Goal: Check status: Check status

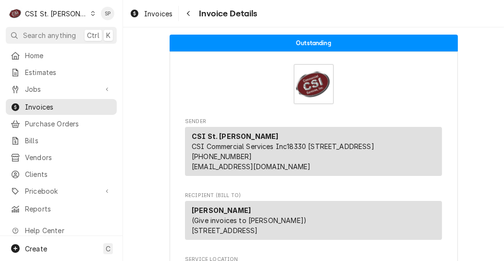
scroll to position [173, 0]
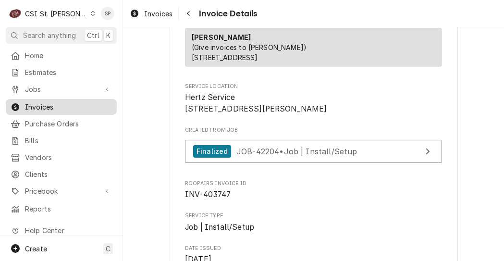
click at [45, 102] on span "Invoices" at bounding box center [68, 107] width 87 height 10
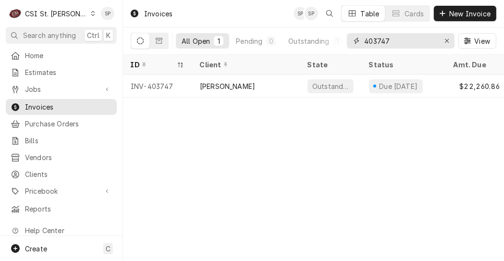
click at [392, 40] on input "403747" at bounding box center [401, 40] width 72 height 15
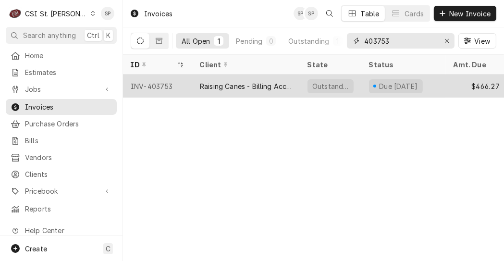
type input "403753"
click at [161, 85] on div "INV-403753" at bounding box center [157, 86] width 69 height 23
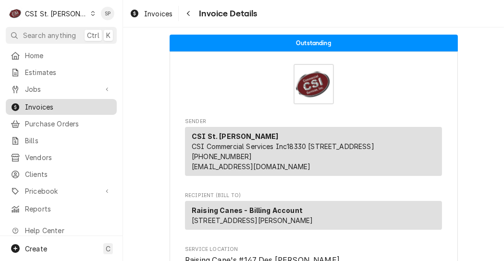
click at [30, 106] on span "Invoices" at bounding box center [68, 107] width 87 height 10
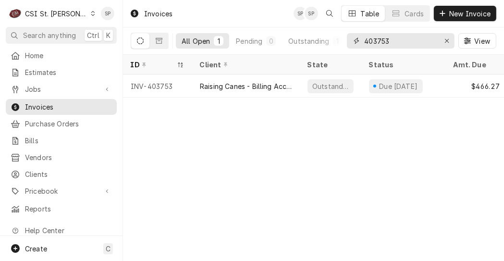
click at [399, 36] on input "403753" at bounding box center [401, 40] width 72 height 15
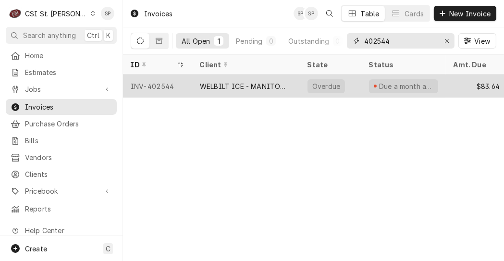
type input "402544"
click at [161, 87] on div "INV-402544" at bounding box center [157, 86] width 69 height 23
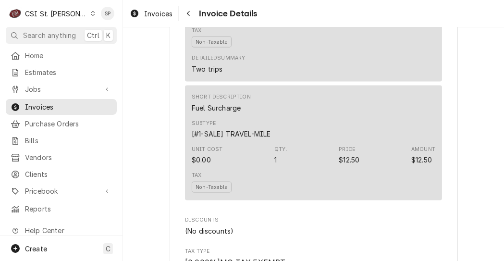
scroll to position [1173, 0]
